Goal: Transaction & Acquisition: Download file/media

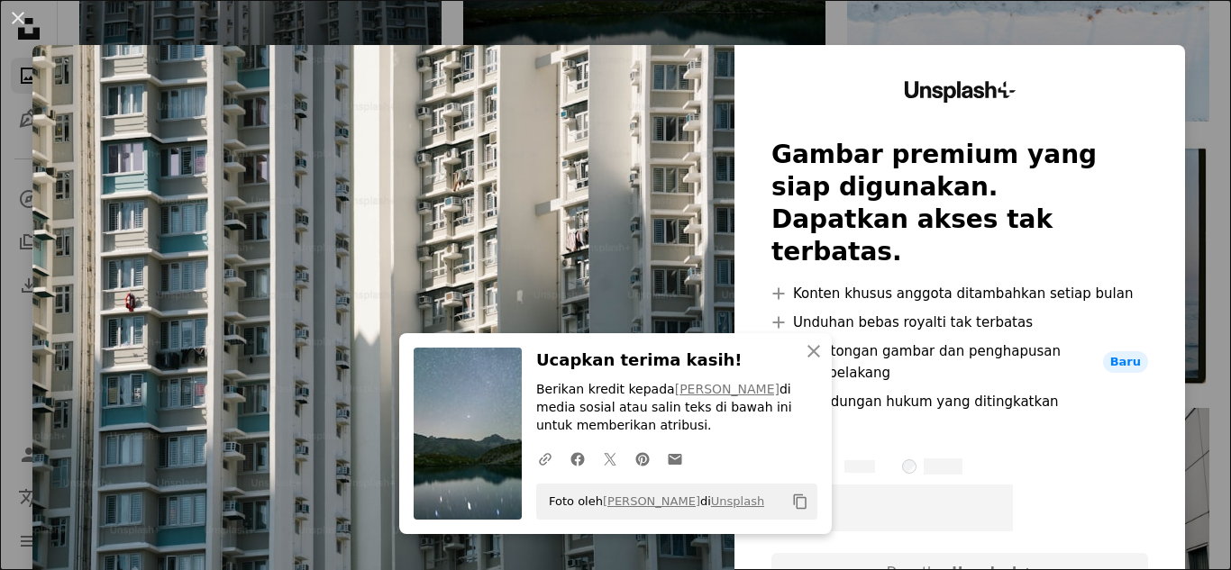
scroll to position [631, 0]
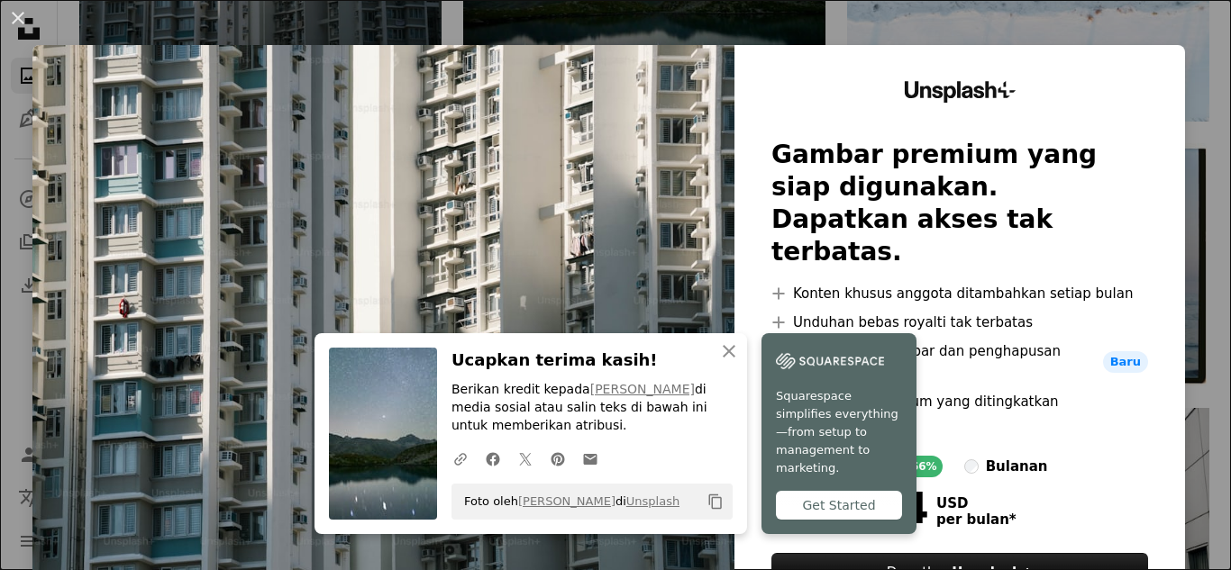
click at [894, 15] on div "An X shape An X shape Tutup Ucapkan terima kasih! Berikan kredit kepada [PERSON…" at bounding box center [615, 285] width 1231 height 570
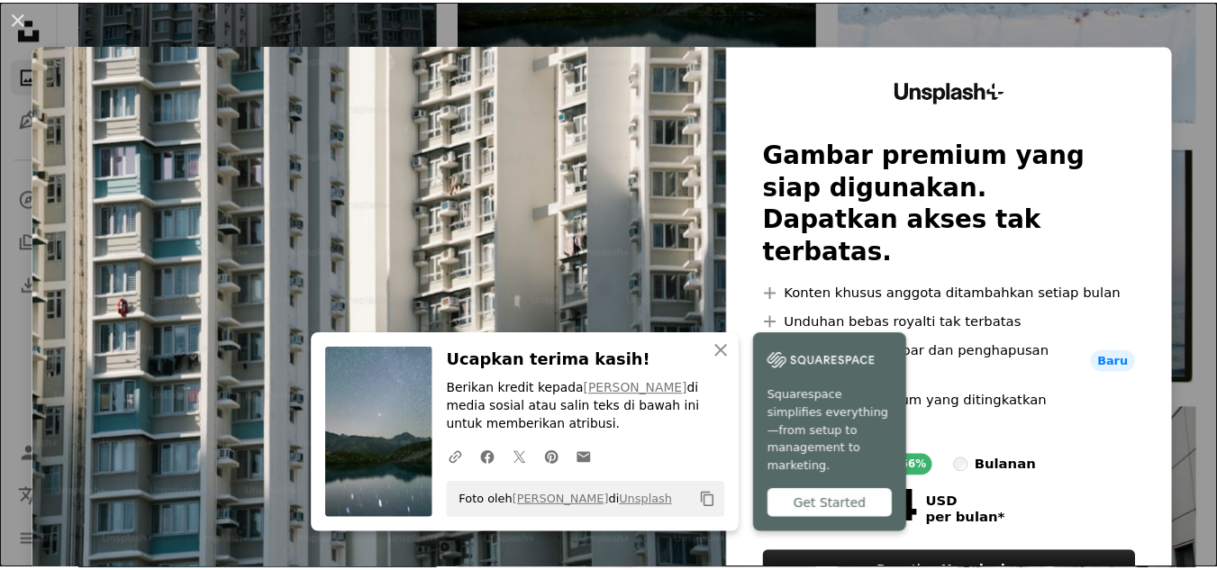
scroll to position [541, 0]
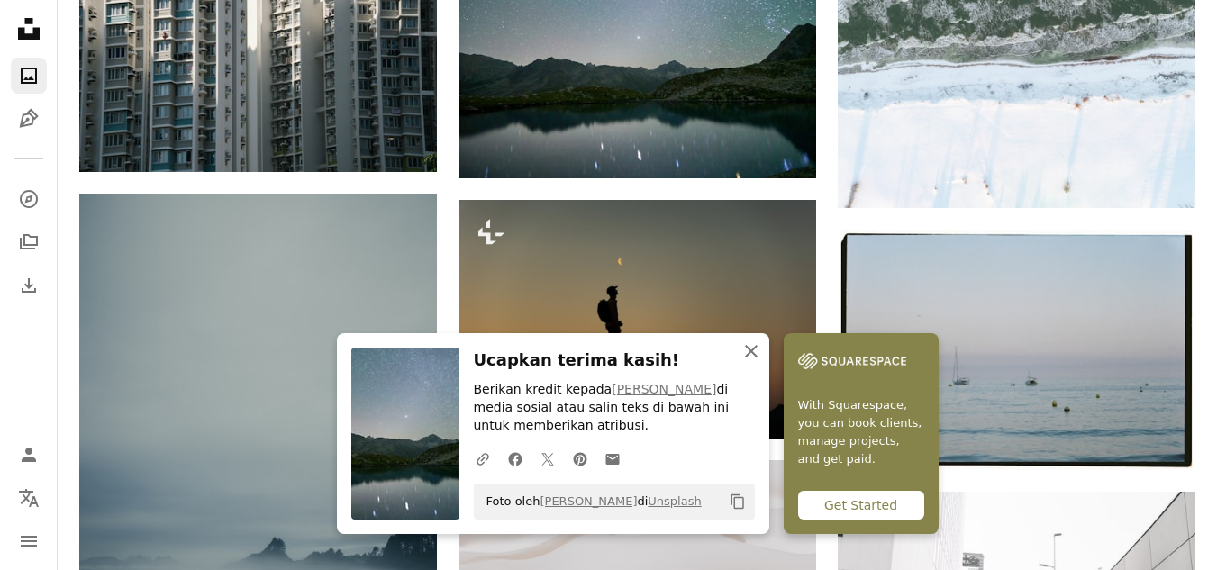
click at [755, 351] on icon "An X shape" at bounding box center [752, 352] width 22 height 22
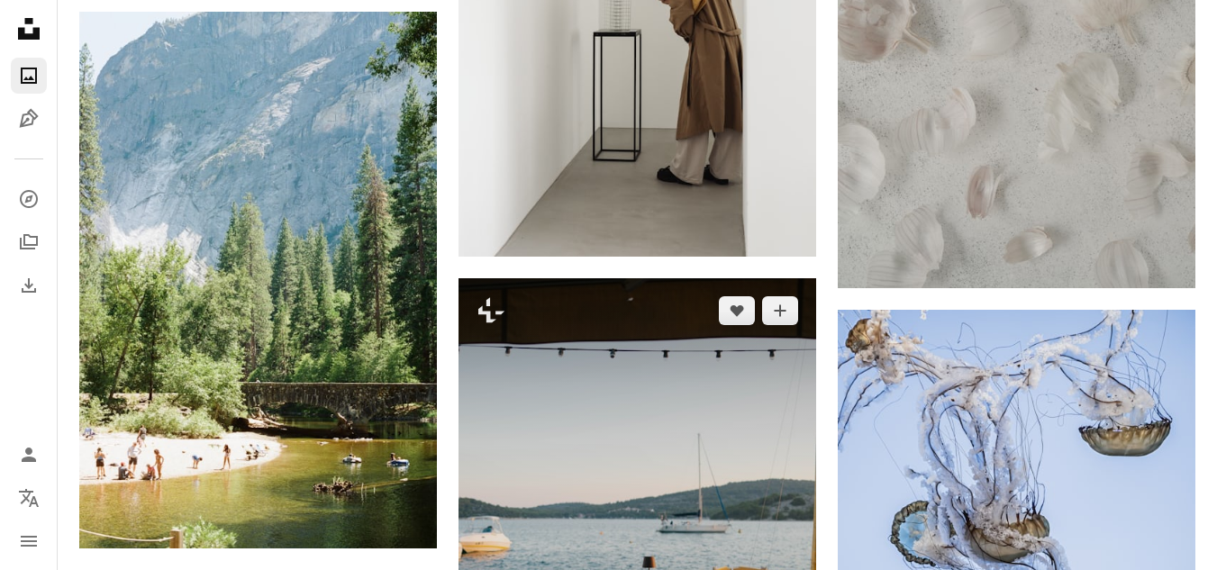
scroll to position [1712, 0]
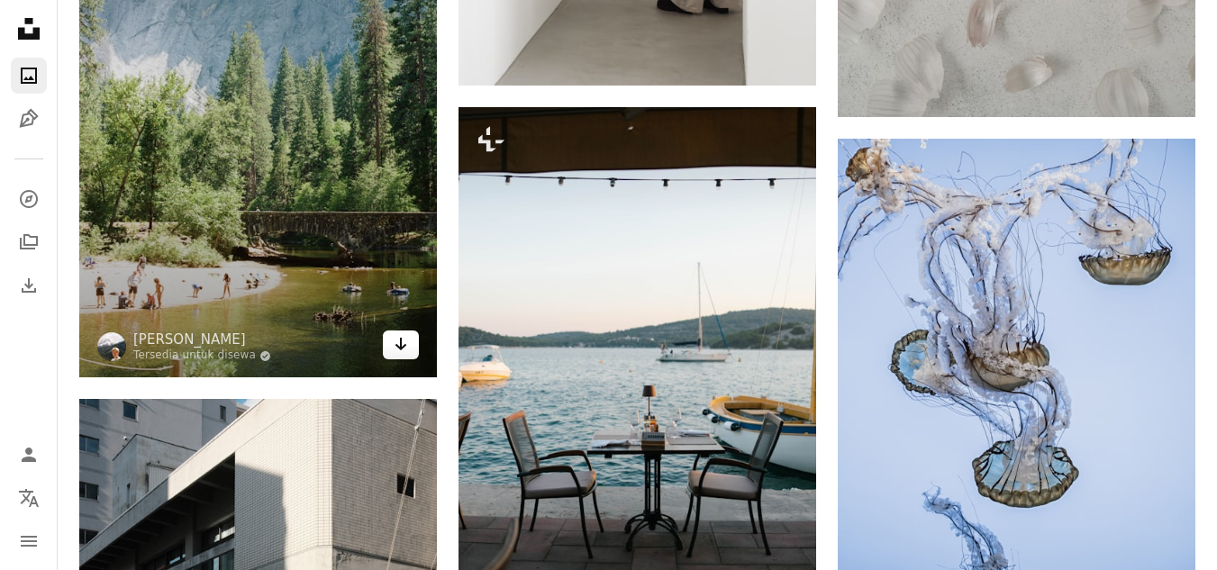
click at [399, 351] on icon "Arrow pointing down" at bounding box center [401, 344] width 14 height 22
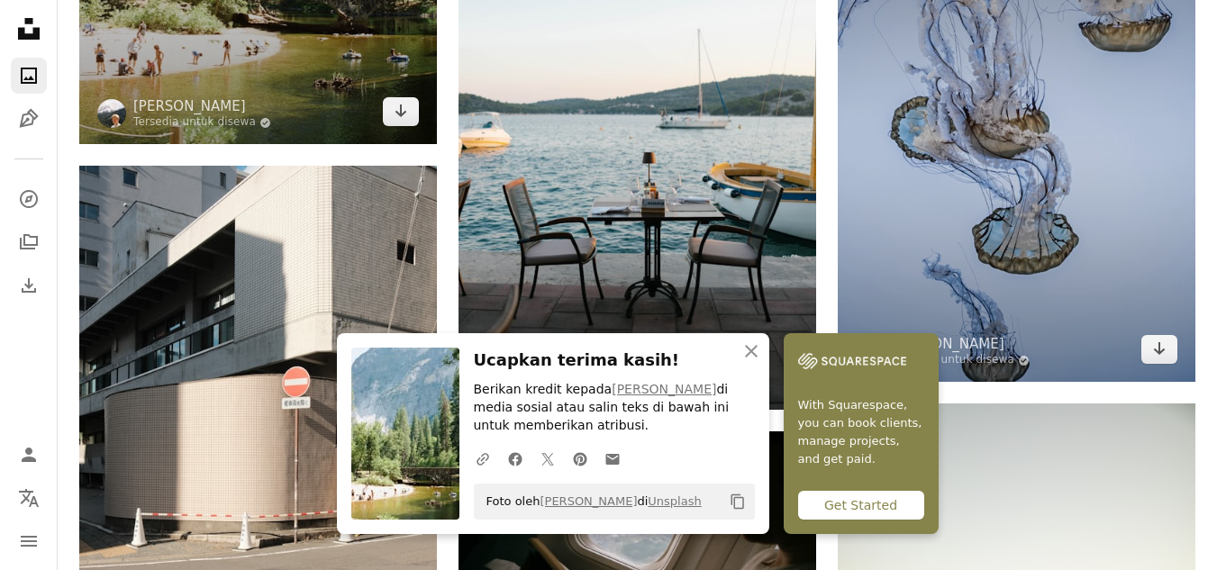
scroll to position [2072, 0]
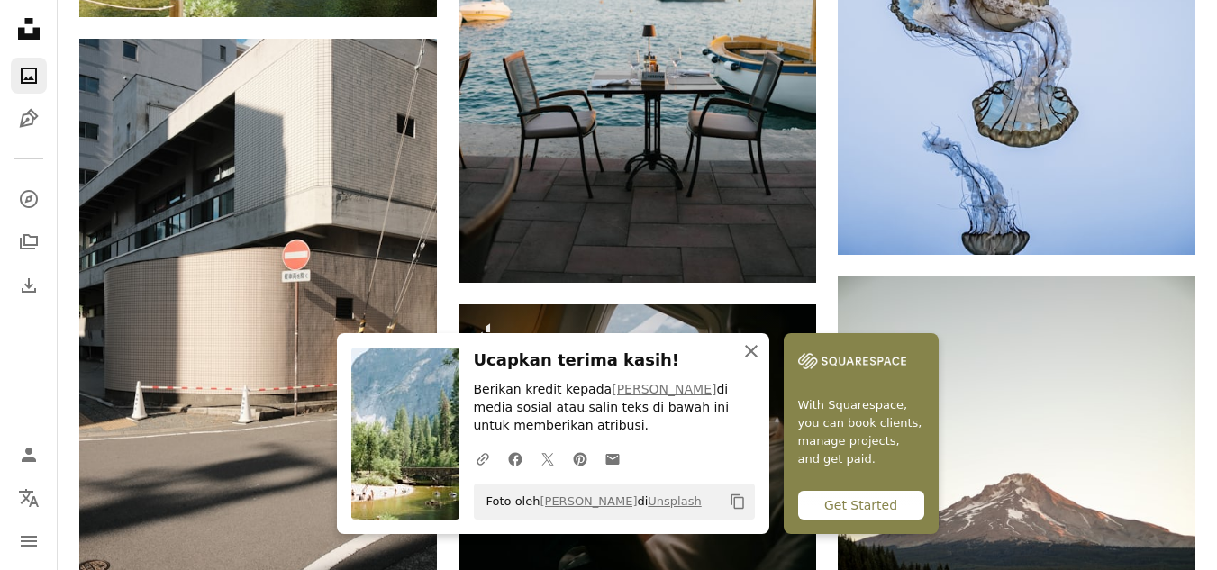
click at [749, 349] on icon "button" at bounding box center [751, 351] width 13 height 13
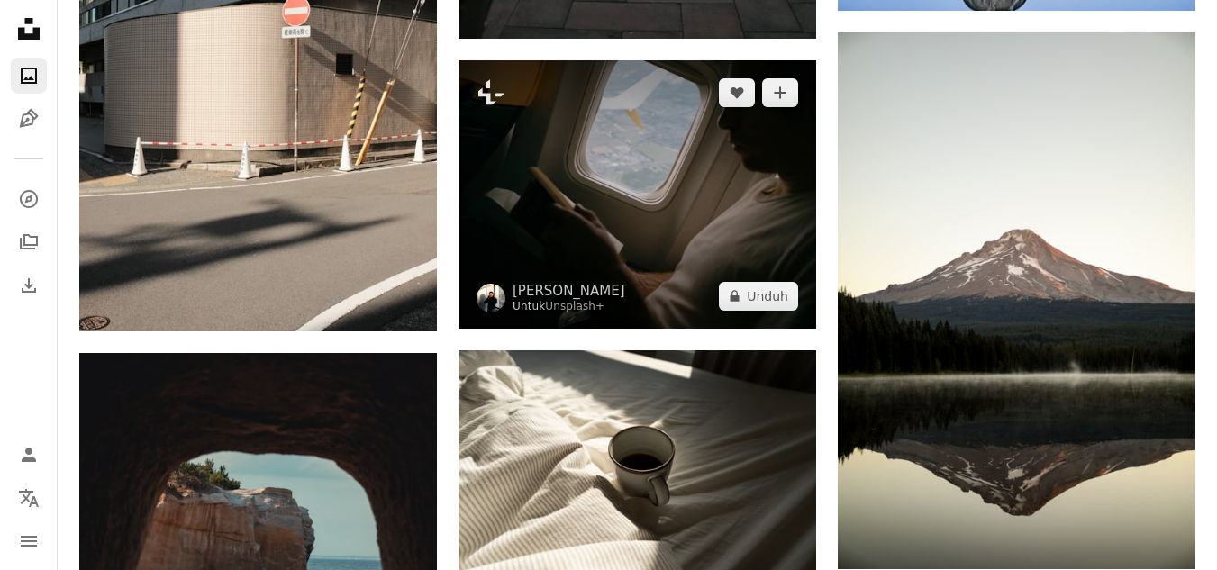
scroll to position [2343, 0]
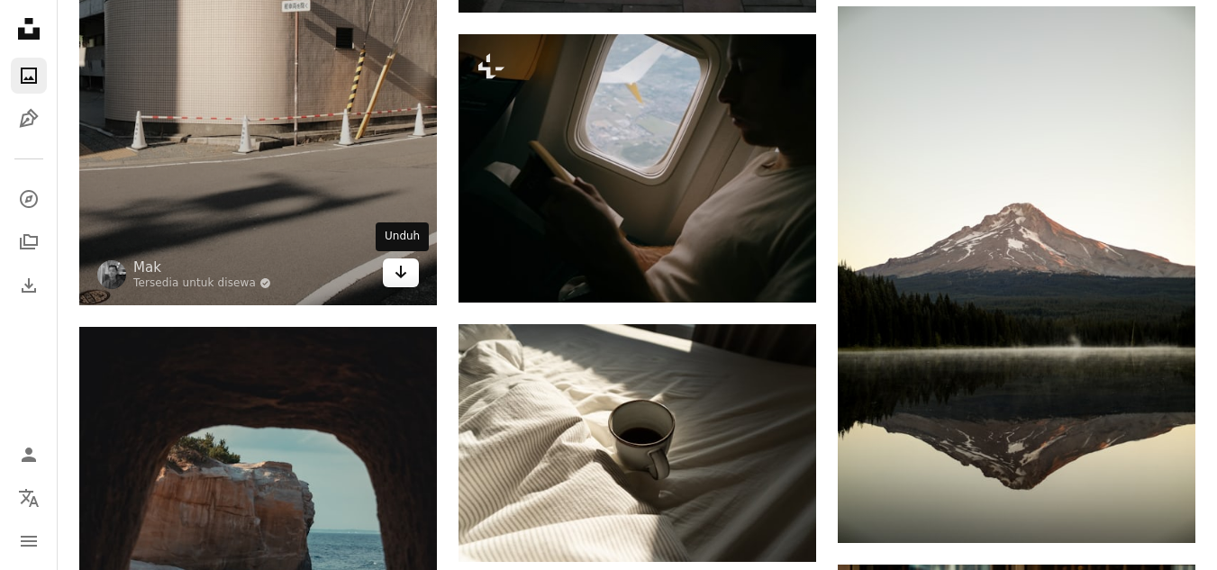
click at [396, 281] on icon "Arrow pointing down" at bounding box center [401, 272] width 14 height 22
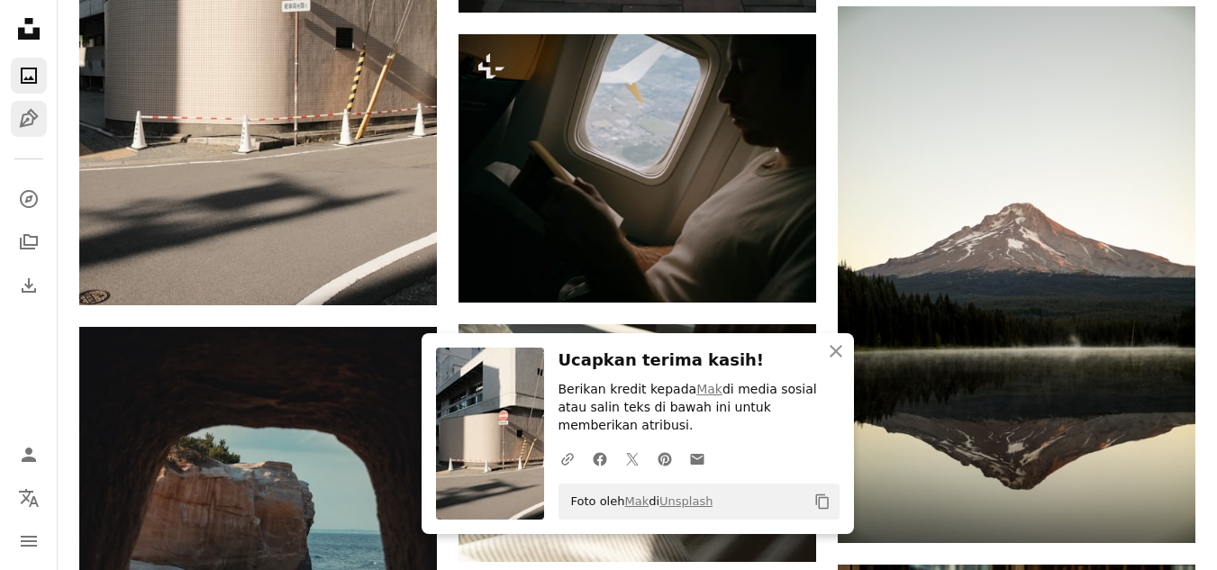
click at [29, 125] on icon "Ilustrasi" at bounding box center [28, 118] width 19 height 19
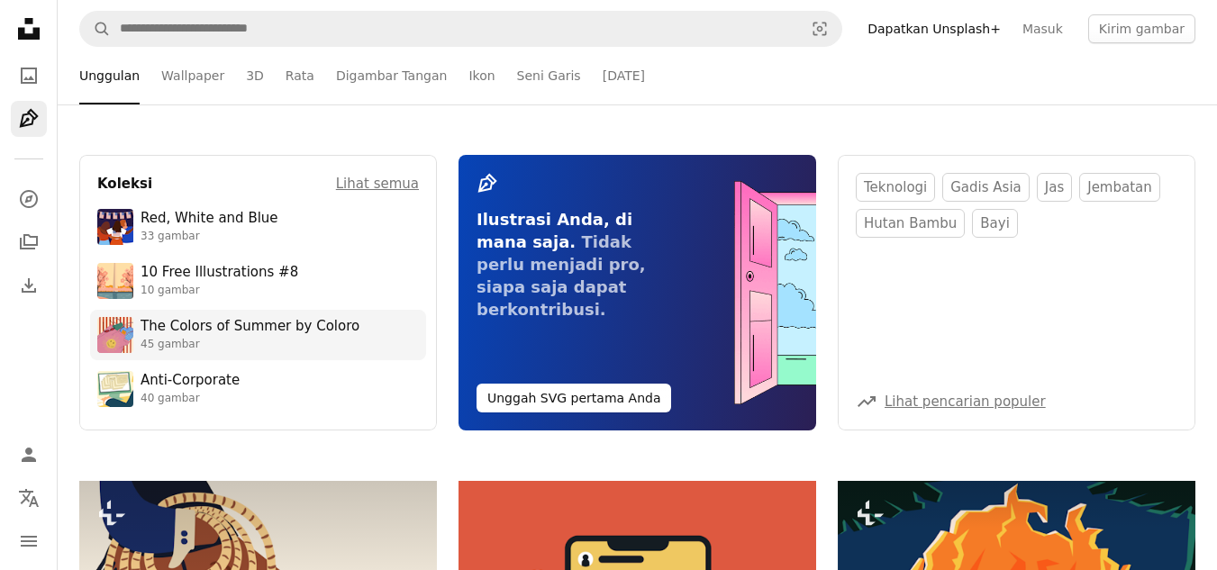
click at [121, 317] on img at bounding box center [115, 335] width 36 height 36
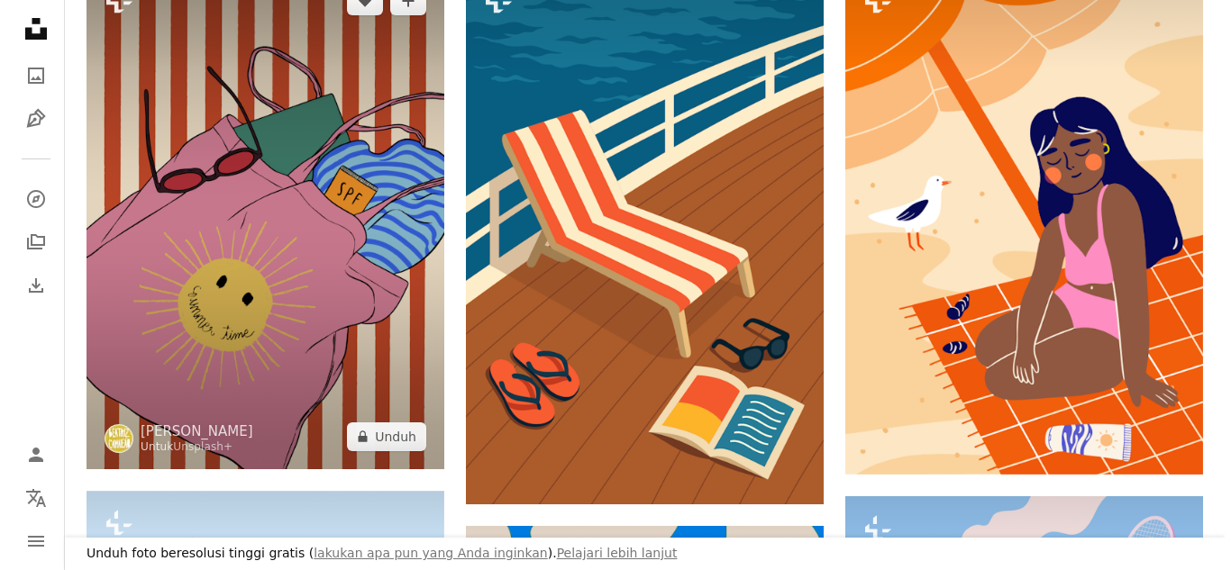
scroll to position [450, 0]
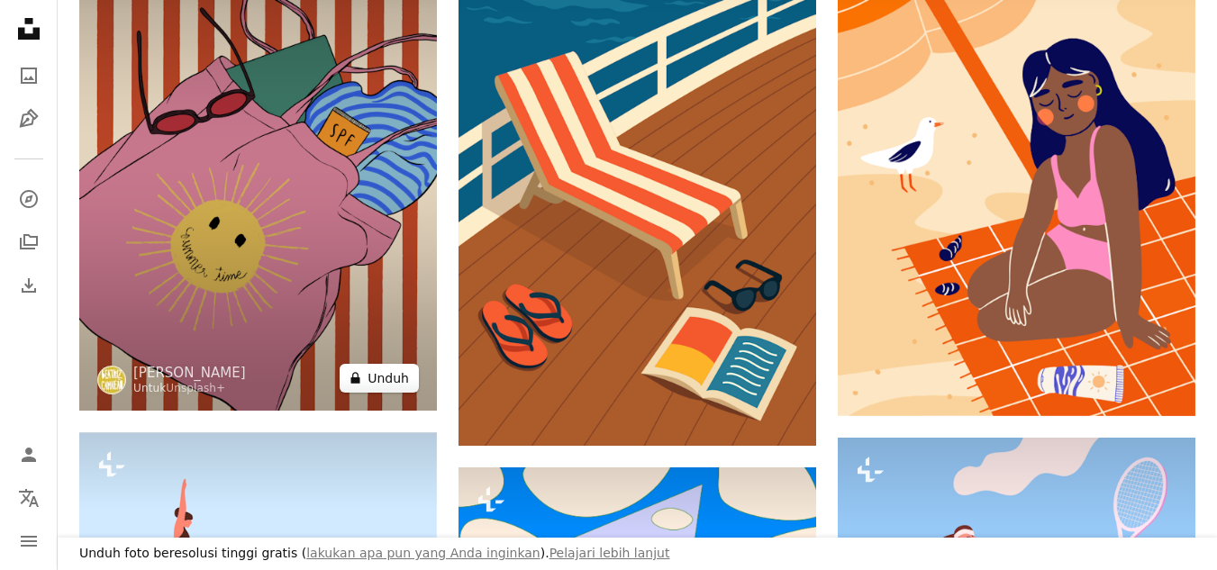
click at [350, 364] on button "A lock Unduh" at bounding box center [379, 378] width 79 height 29
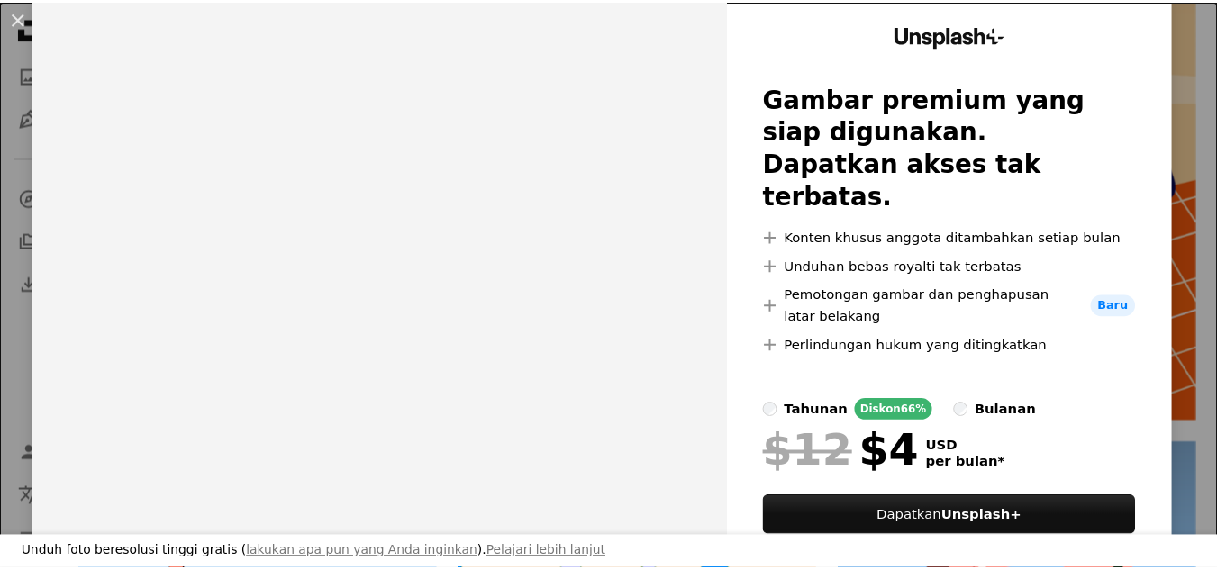
scroll to position [116, 0]
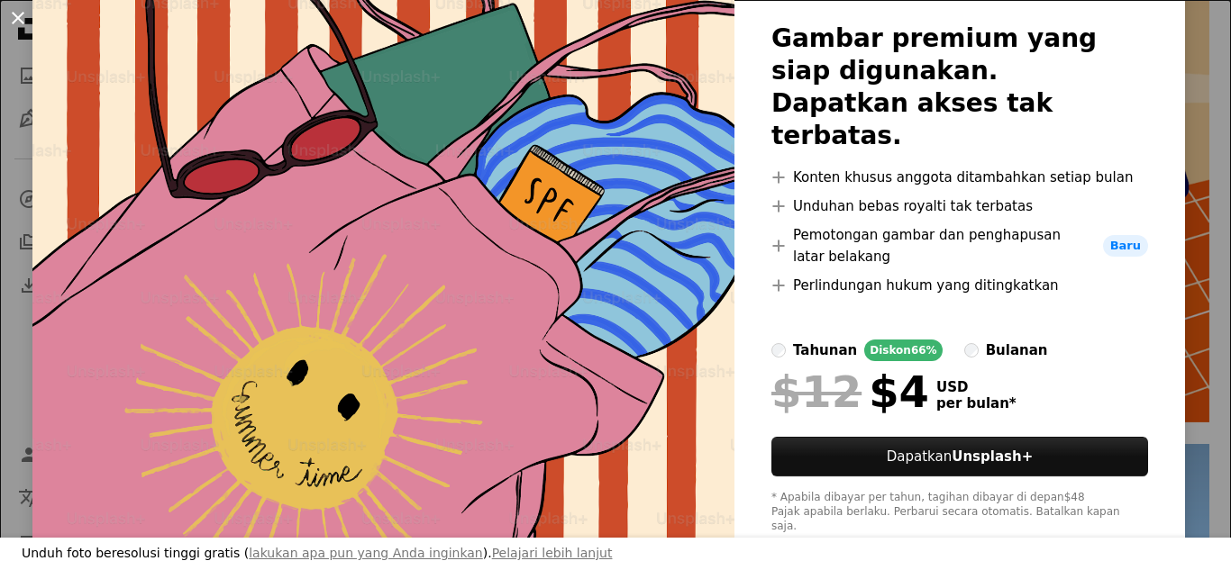
click at [21, 16] on button "An X shape" at bounding box center [18, 18] width 22 height 22
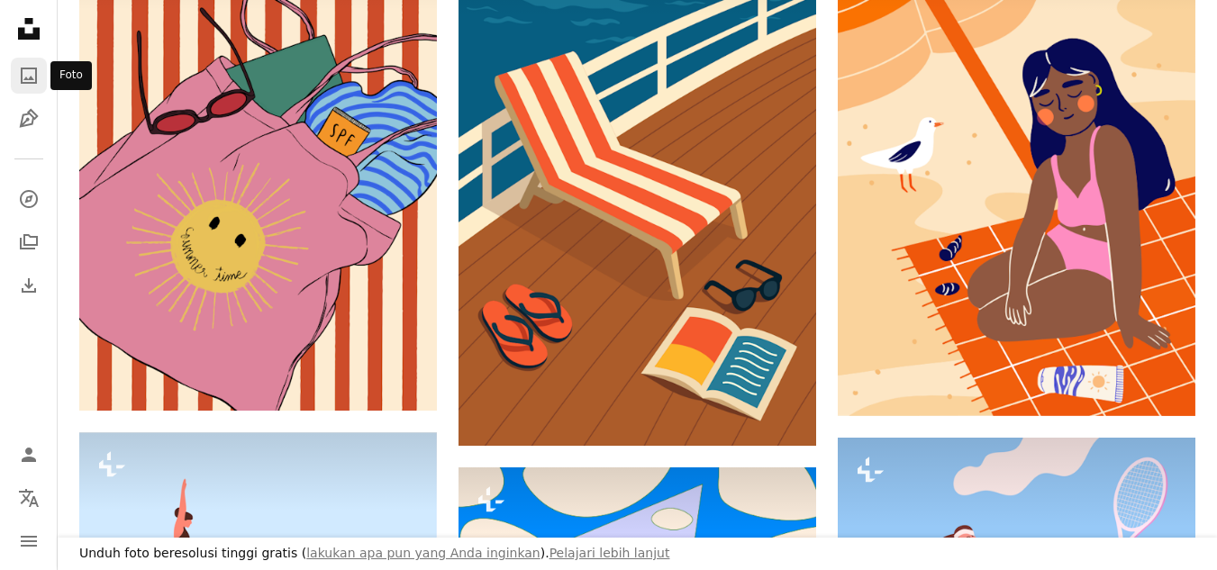
click at [34, 68] on icon "Foto" at bounding box center [29, 76] width 16 height 16
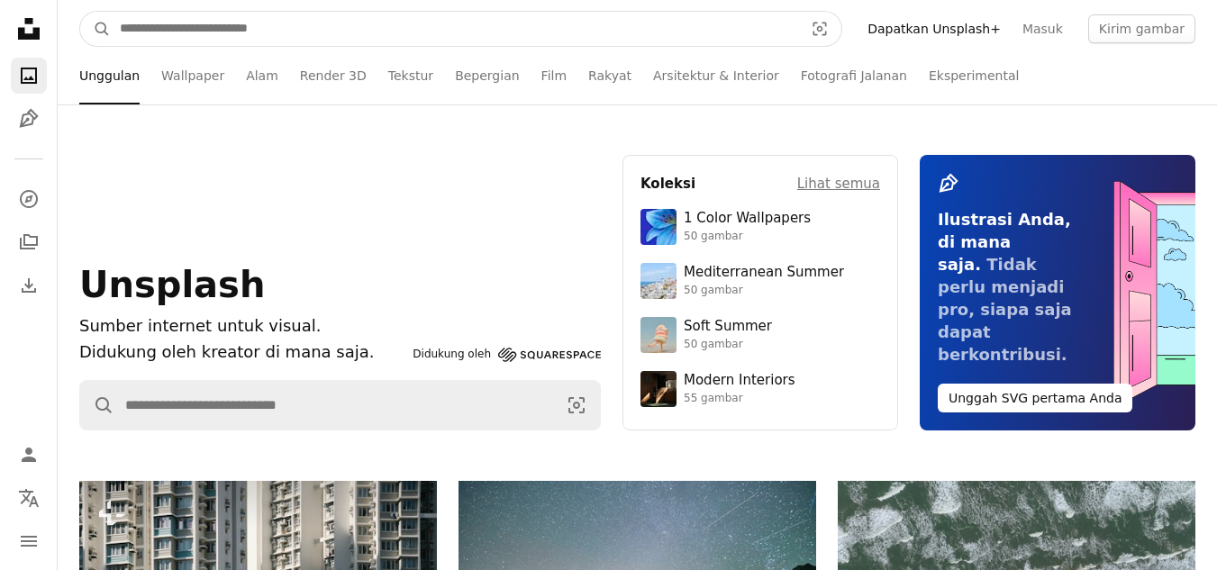
click at [222, 27] on input "Temuka visual di seluruh situs" at bounding box center [454, 29] width 687 height 34
type input "****"
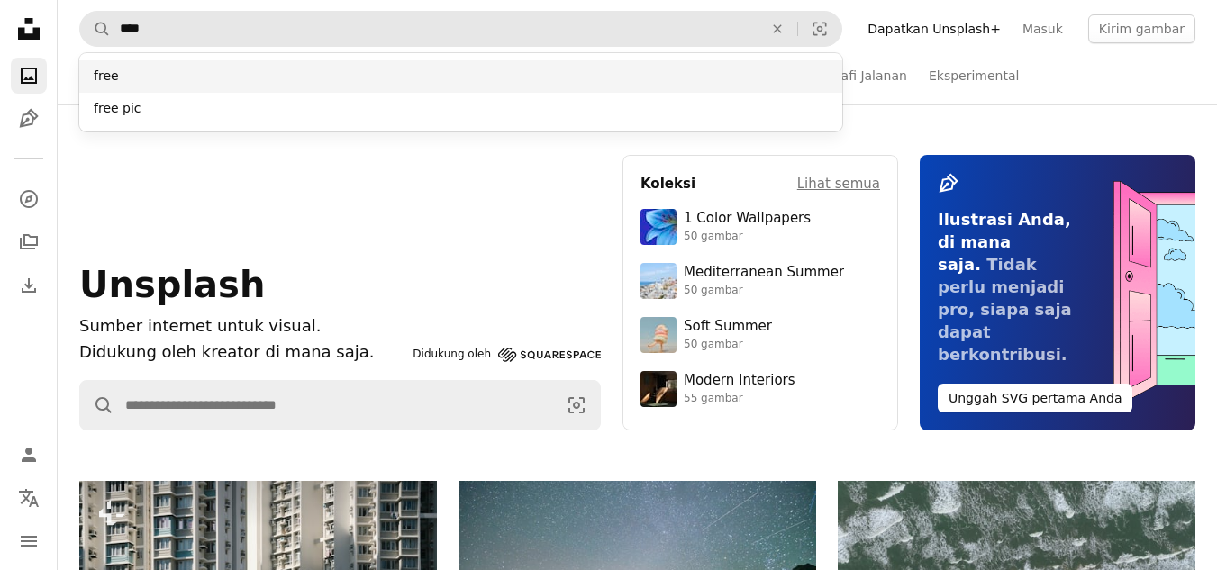
click at [218, 77] on div "free" at bounding box center [460, 76] width 763 height 32
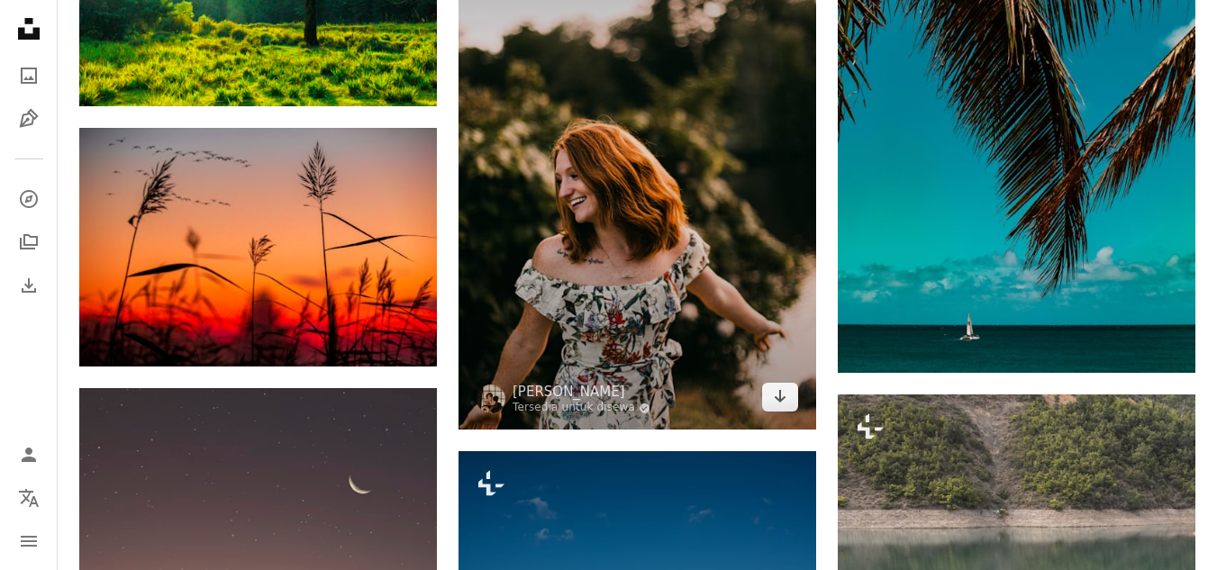
scroll to position [1906, 0]
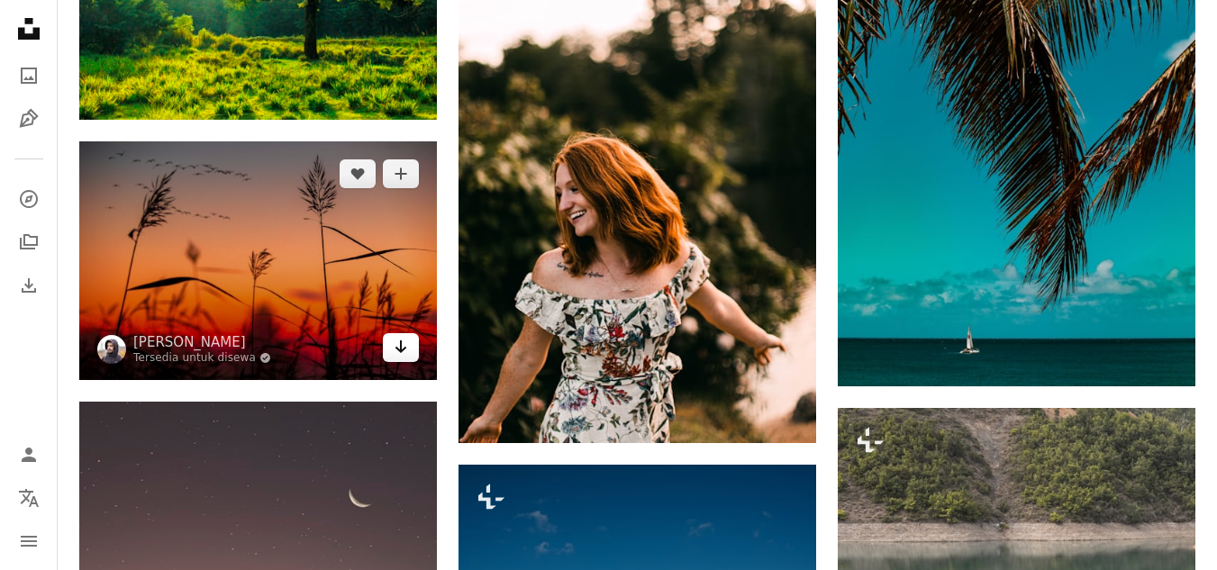
click at [401, 352] on icon "Unduh" at bounding box center [402, 347] width 12 height 13
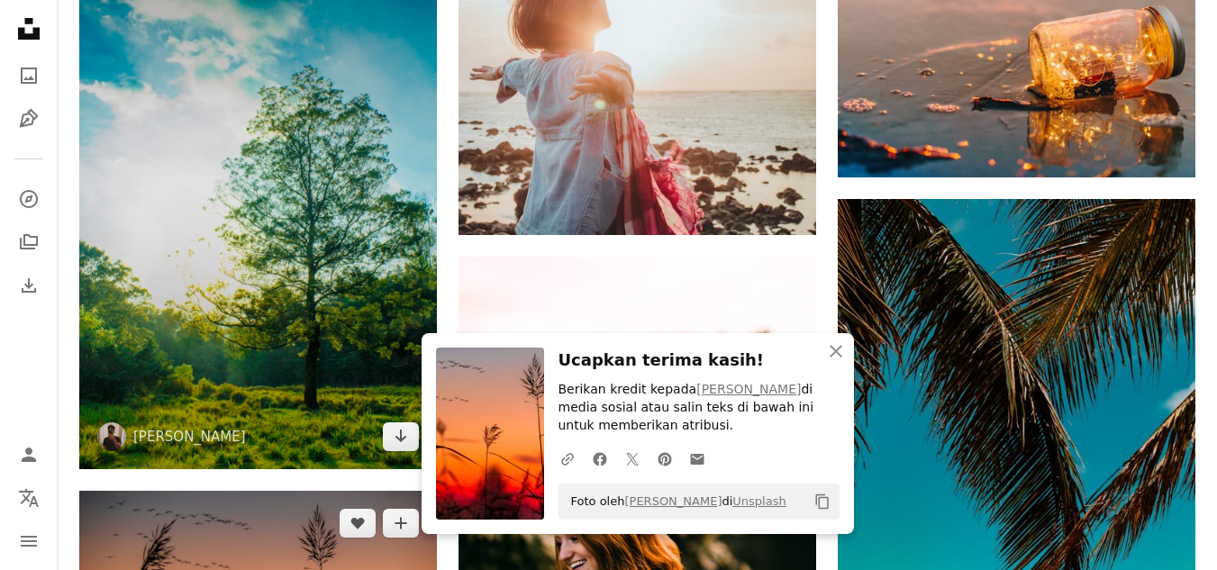
scroll to position [1546, 0]
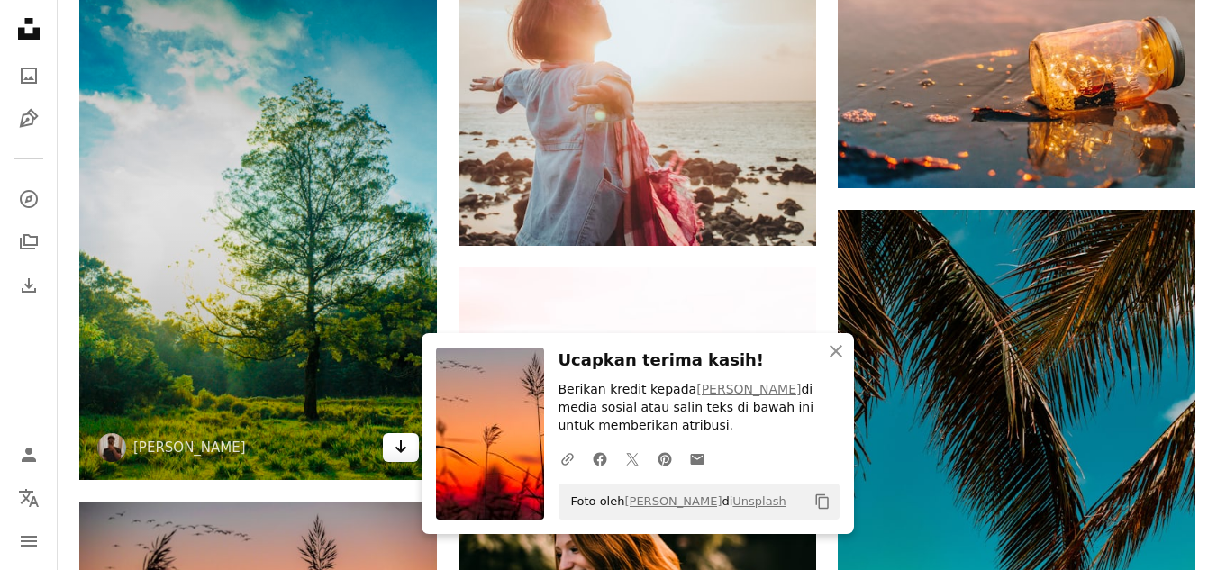
click at [393, 453] on link "Arrow pointing down" at bounding box center [401, 447] width 36 height 29
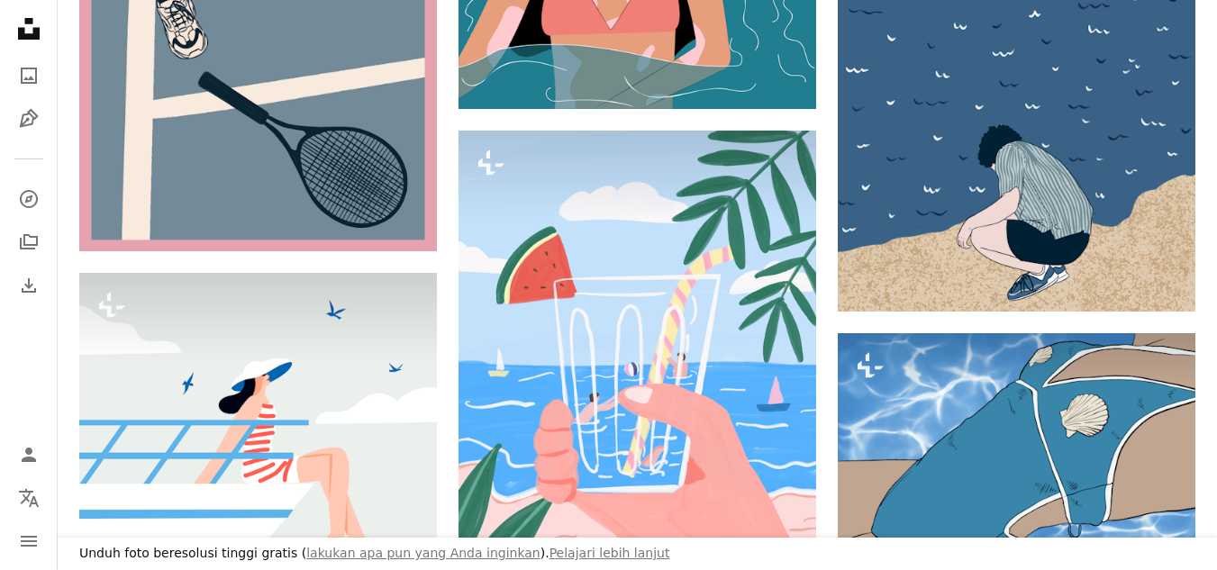
scroll to position [450, 0]
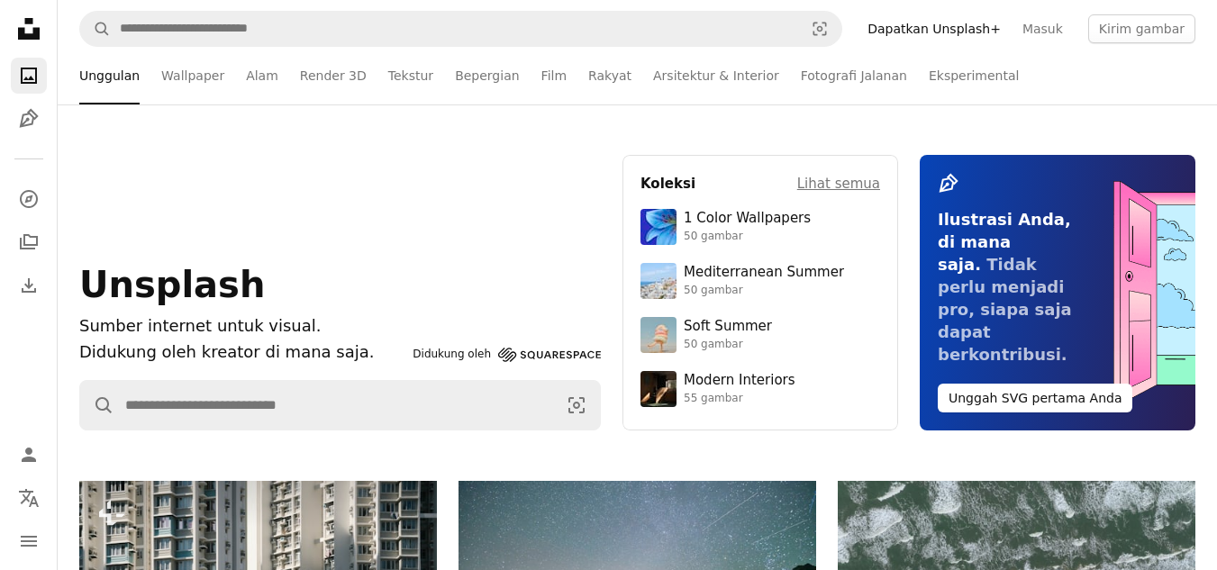
scroll to position [2343, 0]
